Goal: Task Accomplishment & Management: Complete application form

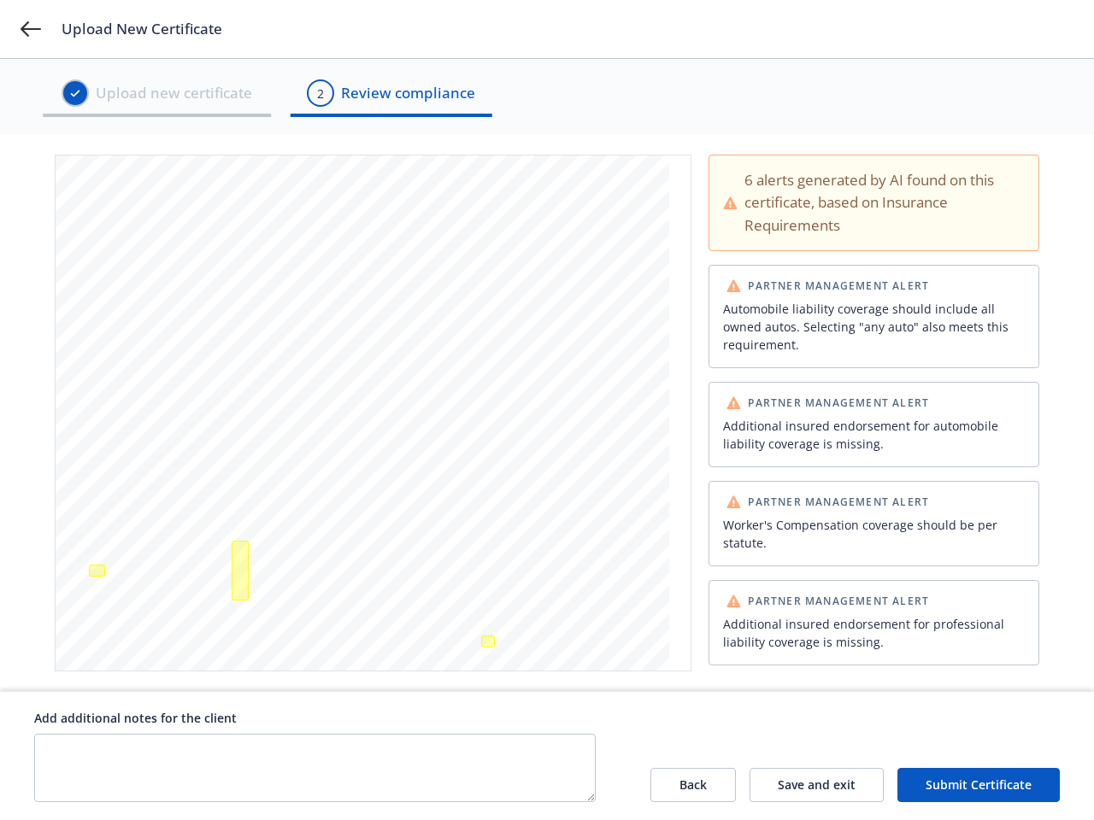
click at [547, 410] on span "THIS IS TO CERTIFY THAT THE POLICIES OF INSURANCE LISTED BELOW HAVE BEEN ISSUED…" at bounding box center [334, 413] width 498 height 7
click at [31, 29] on icon at bounding box center [31, 28] width 21 height 15
click at [97, 571] on div at bounding box center [97, 571] width 16 height 12
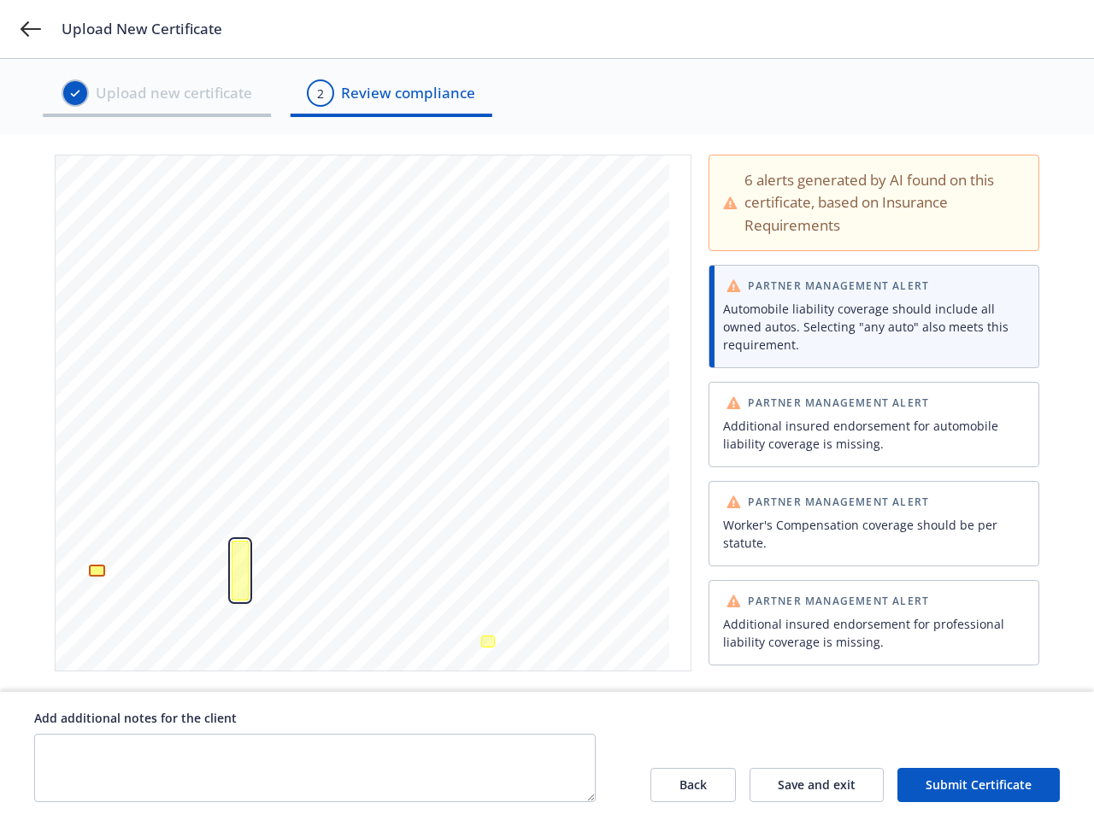
click at [240, 571] on div "Additional insured endorsement for automobile liability coverage is missing." at bounding box center [240, 571] width 17 height 60
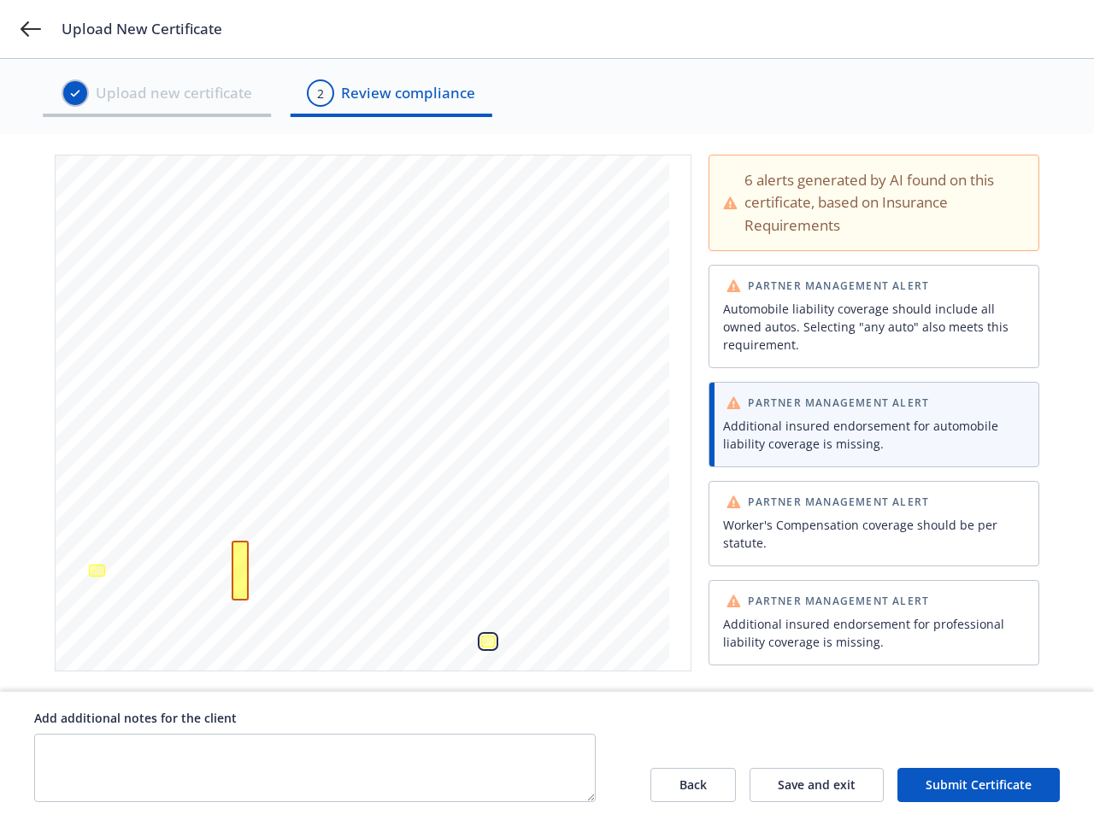
click at [488, 642] on div "Worker's Compensation coverage should be per statute." at bounding box center [488, 642] width 14 height 12
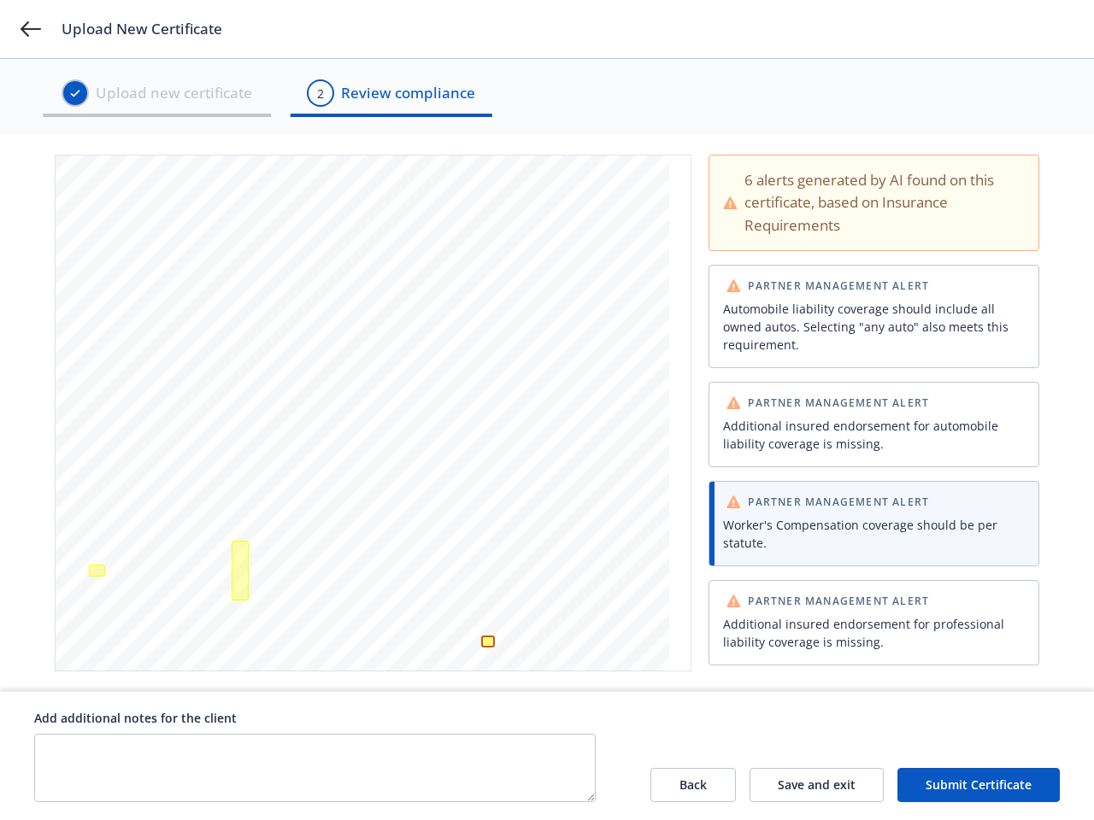
click at [863, 316] on div "Automobile liability coverage should include all owned autos. Selecting "any au…" at bounding box center [874, 327] width 302 height 54
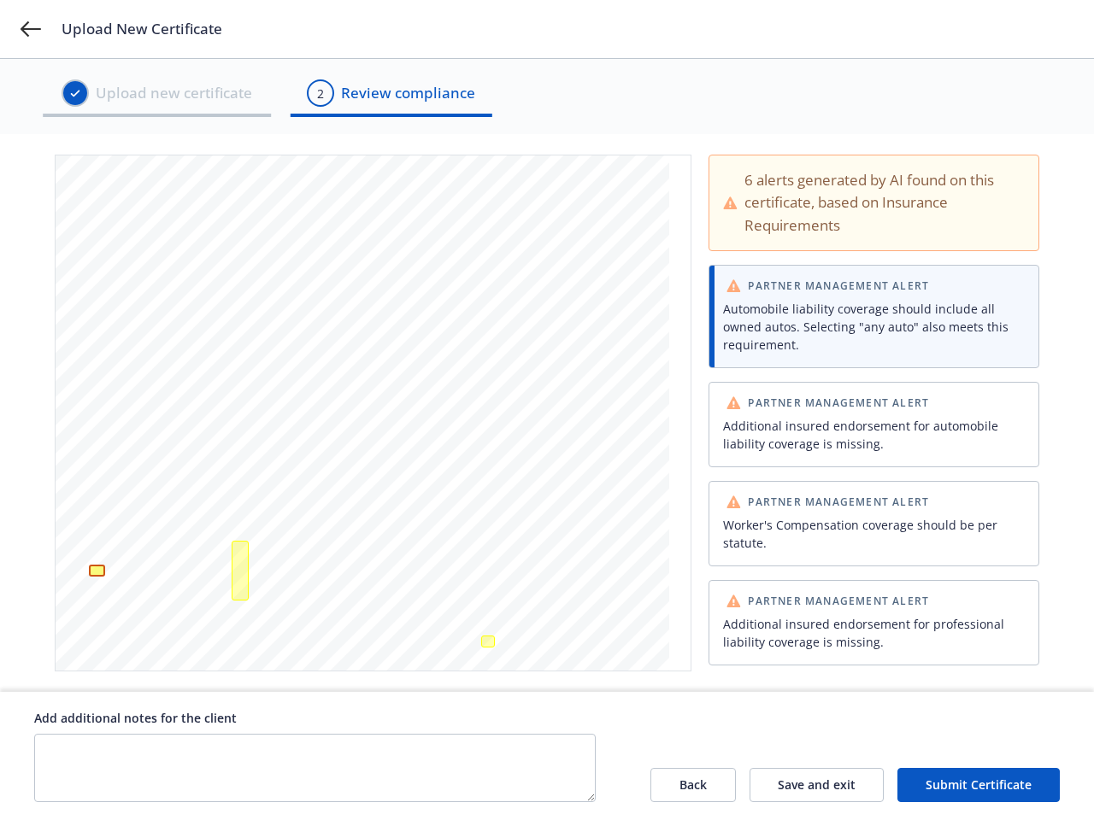
click at [863, 425] on div "Additional insured endorsement for automobile liability coverage is missing." at bounding box center [874, 435] width 302 height 36
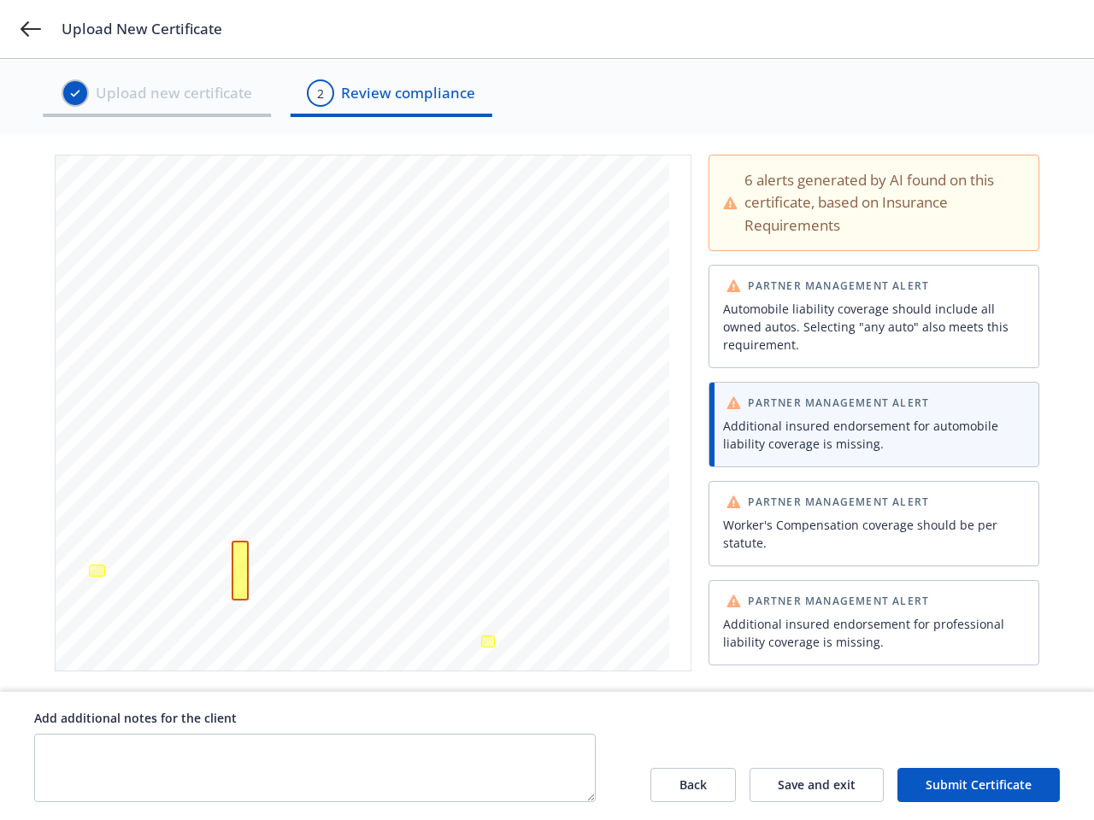
click at [863, 524] on div "Worker's Compensation coverage should be per statute." at bounding box center [874, 534] width 302 height 36
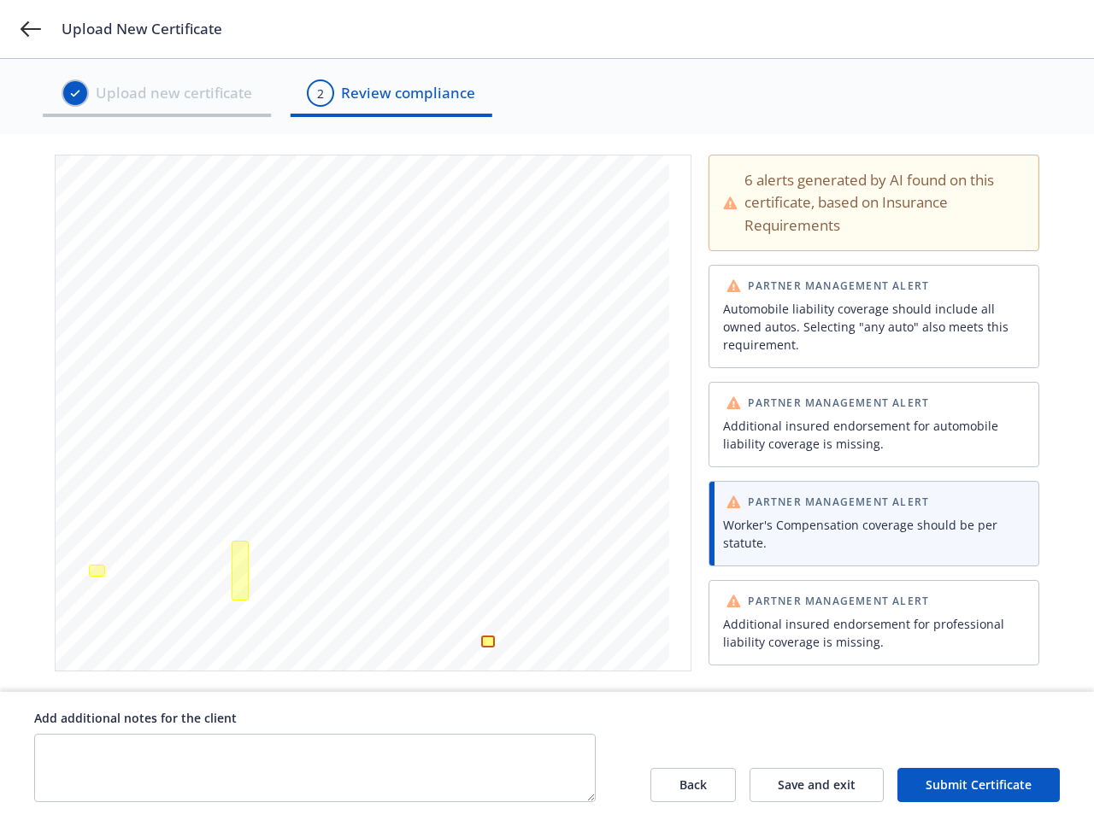
click at [863, 623] on div "Additional insured endorsement for professional liability coverage is missing." at bounding box center [874, 633] width 302 height 36
